Goal: Navigation & Orientation: Find specific page/section

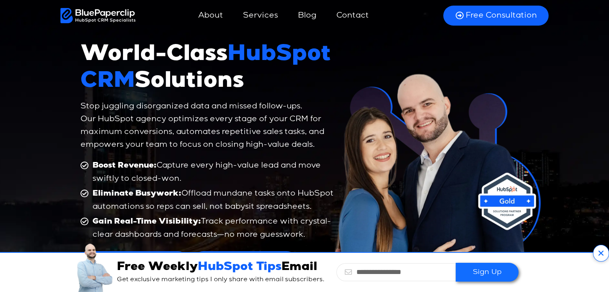
click at [597, 250] on icon at bounding box center [601, 253] width 16 height 17
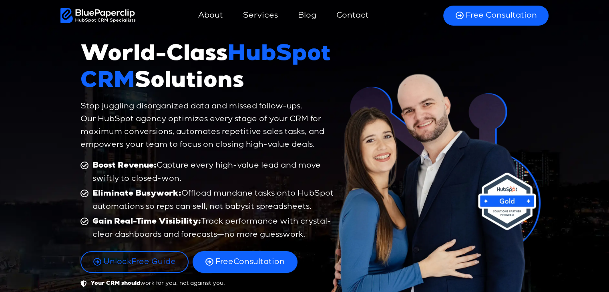
click at [522, 181] on img at bounding box center [435, 189] width 220 height 240
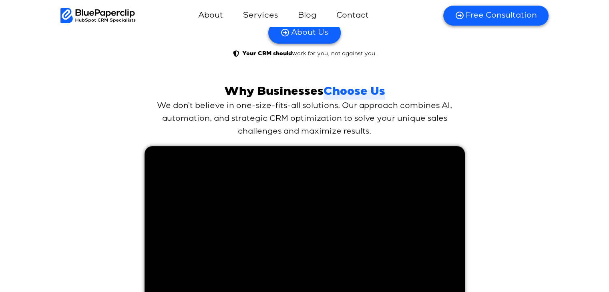
scroll to position [3665, 0]
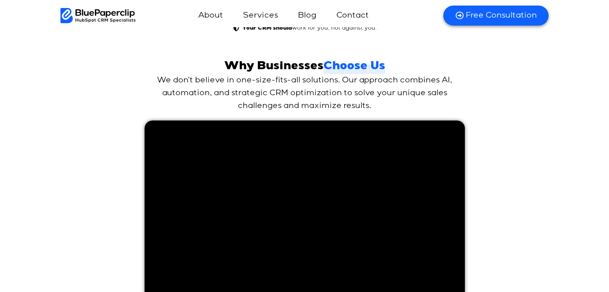
click at [541, 160] on div "Why Businesses Choose Us We don’t believe in one-size-fits-all solutions. Our a…" at bounding box center [304, 202] width 609 height 293
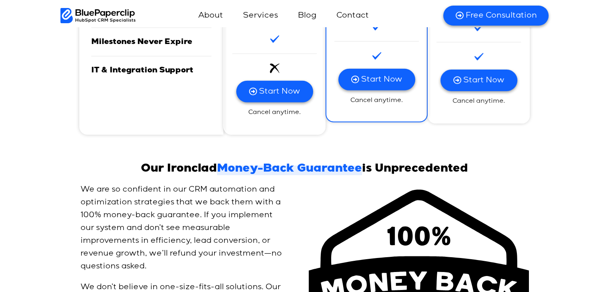
scroll to position [0, 0]
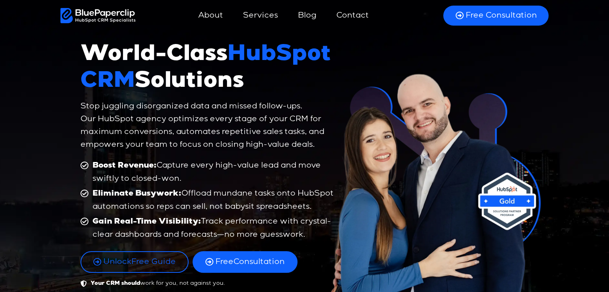
click at [268, 20] on link "Services" at bounding box center [260, 15] width 51 height 19
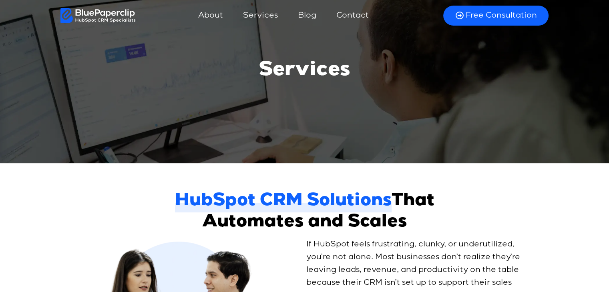
click at [314, 12] on link "Blog" at bounding box center [307, 15] width 34 height 19
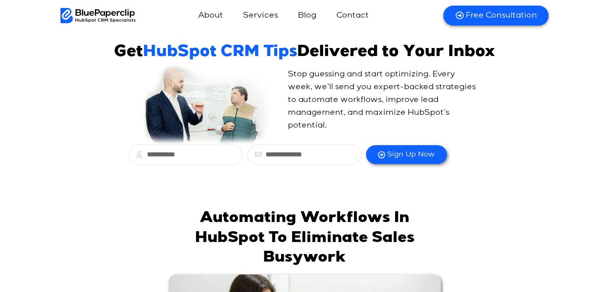
click at [2, 164] on div "Get HubSpot CRM Tips Delivered to Your Inbox Stop guessing and start optimizing…" at bounding box center [304, 112] width 609 height 146
click at [513, 110] on div "Stop guessing and start optimizing. Every week, we’ll send you expert-backed st…" at bounding box center [304, 100] width 456 height 72
click at [358, 16] on link "Contact" at bounding box center [352, 15] width 48 height 19
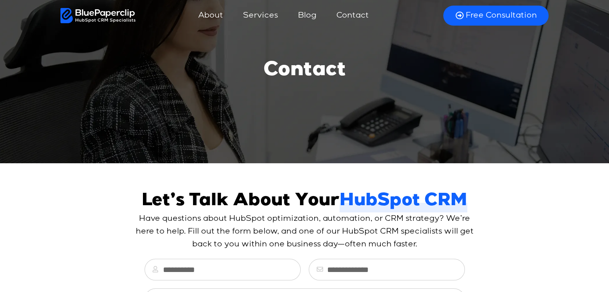
click at [492, 23] on link "Free Consultation" at bounding box center [495, 16] width 105 height 20
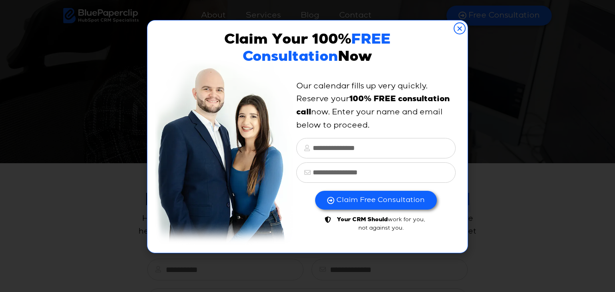
click at [455, 31] on icon "Close" at bounding box center [459, 28] width 12 height 12
